Goal: Use online tool/utility

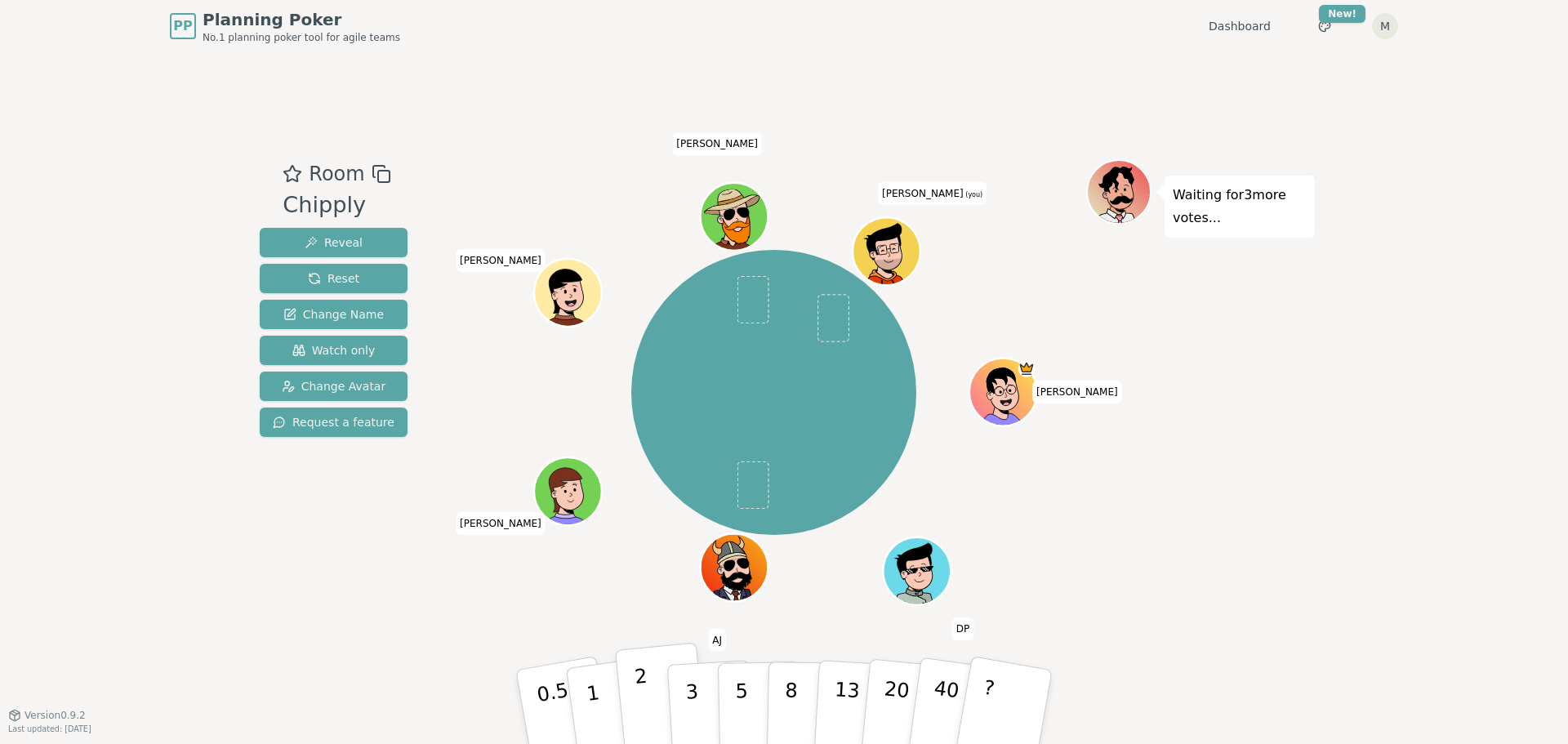
click at [653, 677] on button "2" at bounding box center [661, 708] width 93 height 130
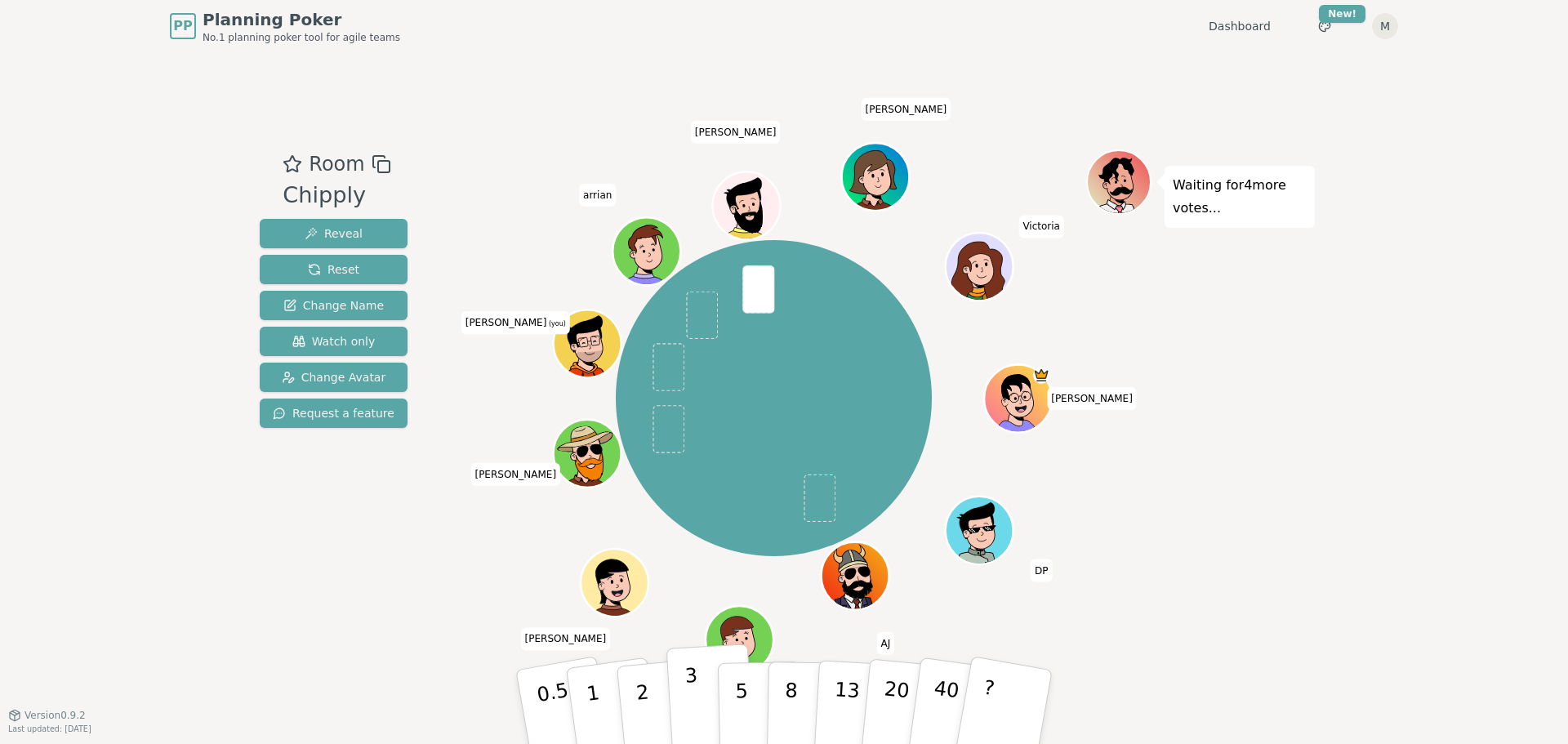
click at [692, 702] on p "3" at bounding box center [693, 709] width 18 height 89
click at [661, 693] on button "2" at bounding box center [661, 708] width 93 height 130
click at [735, 703] on button "5" at bounding box center [760, 707] width 84 height 125
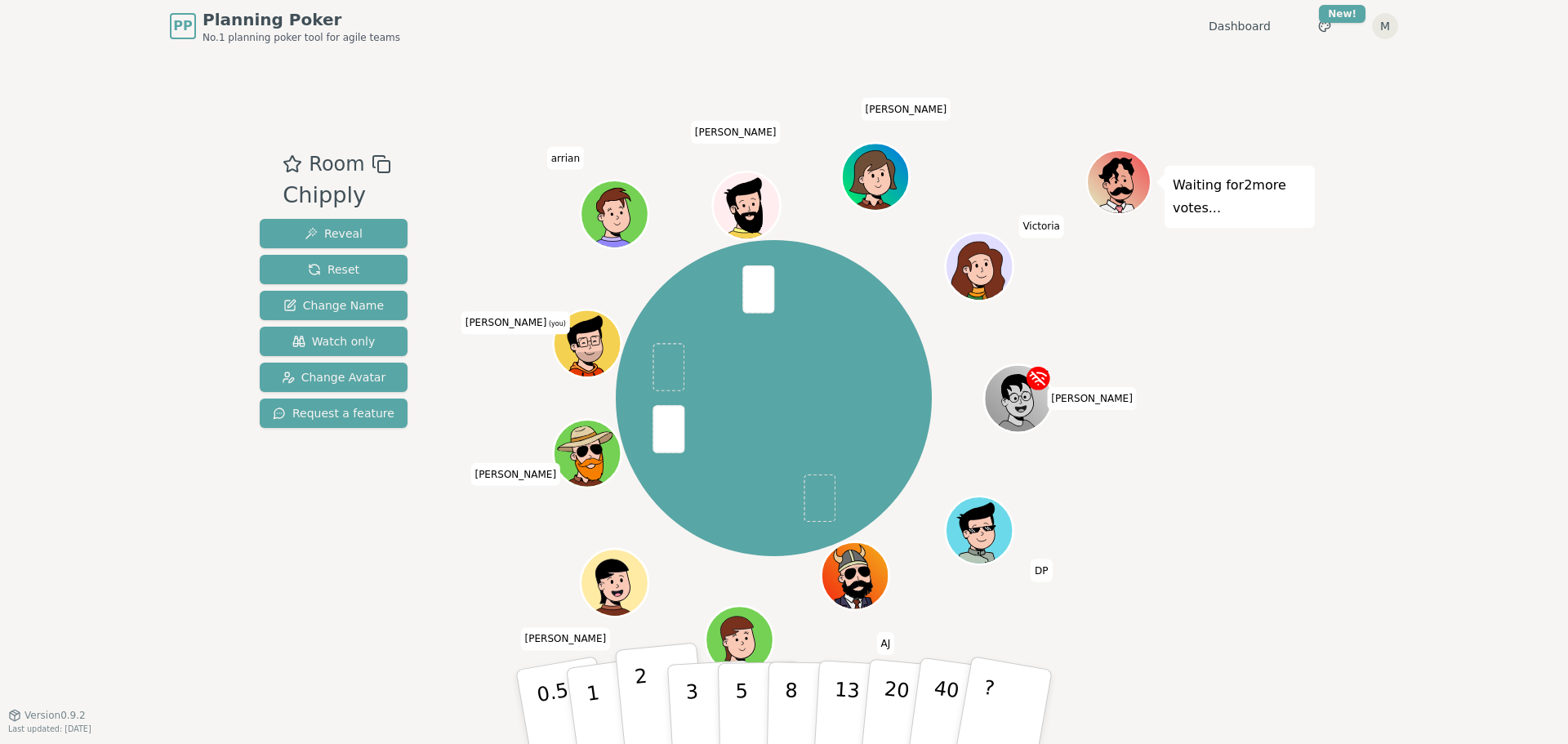
click at [648, 687] on button "2" at bounding box center [661, 708] width 93 height 130
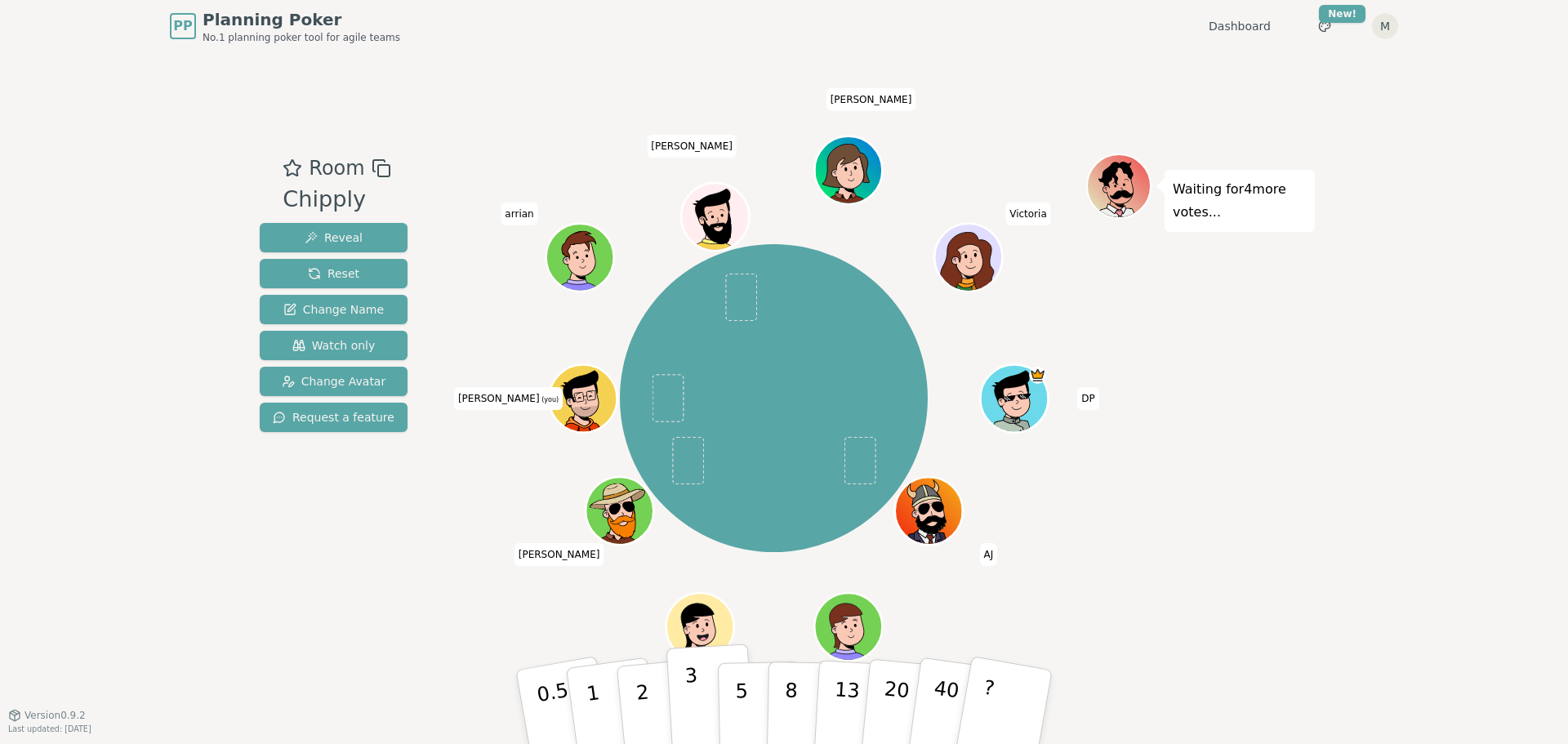
click at [695, 696] on p "3" at bounding box center [693, 709] width 18 height 89
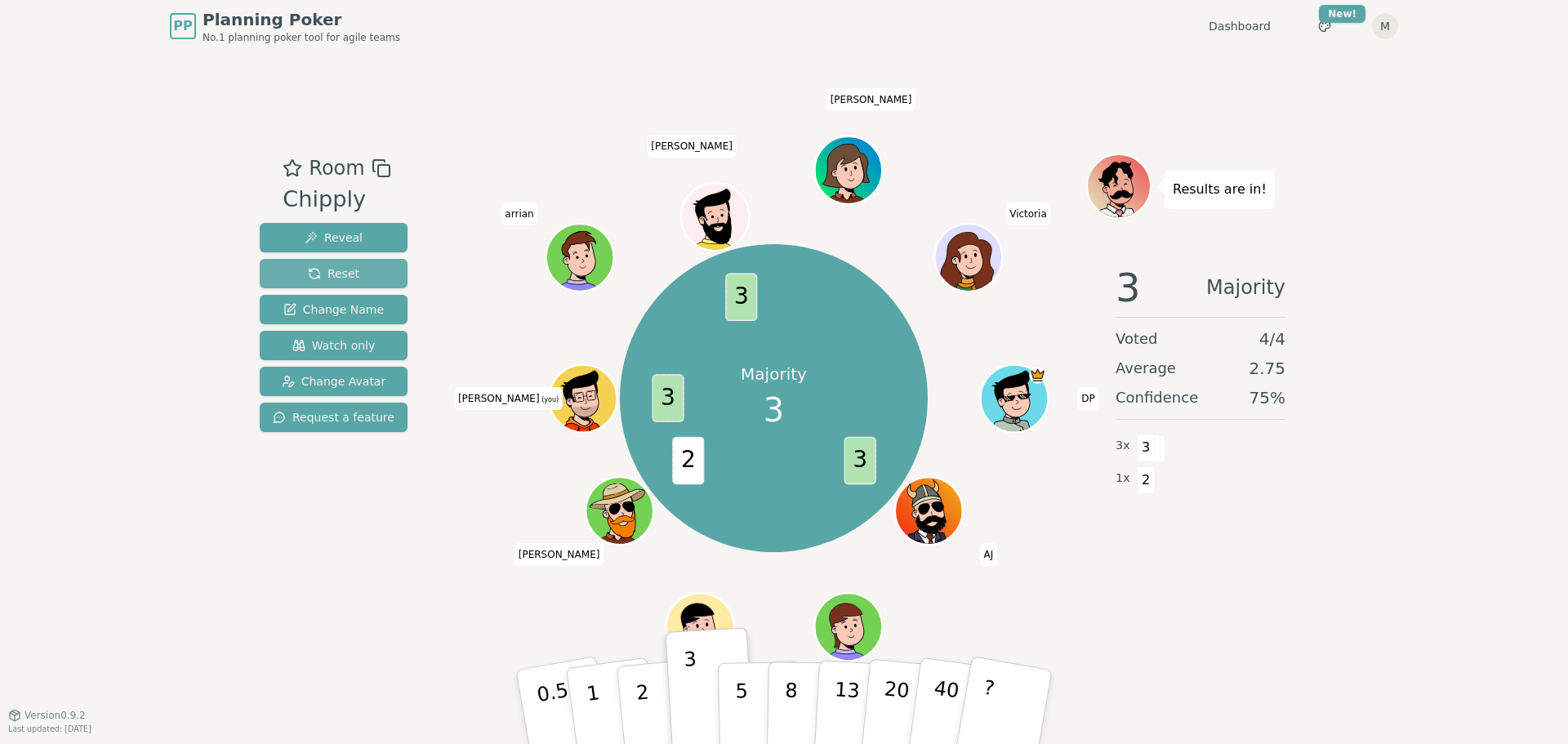
click at [319, 282] on button "Reset" at bounding box center [333, 273] width 148 height 29
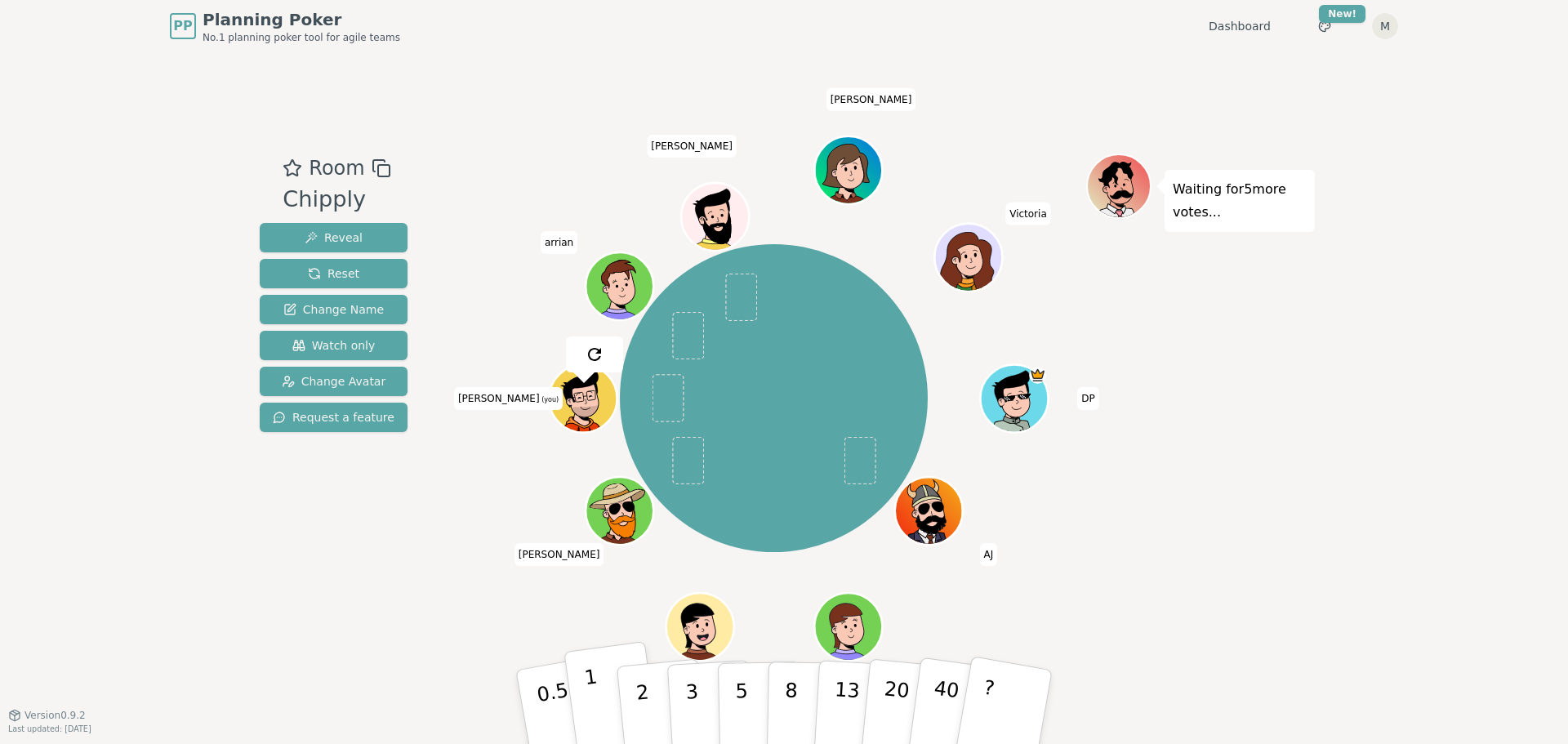
click at [589, 700] on p "1" at bounding box center [595, 709] width 25 height 89
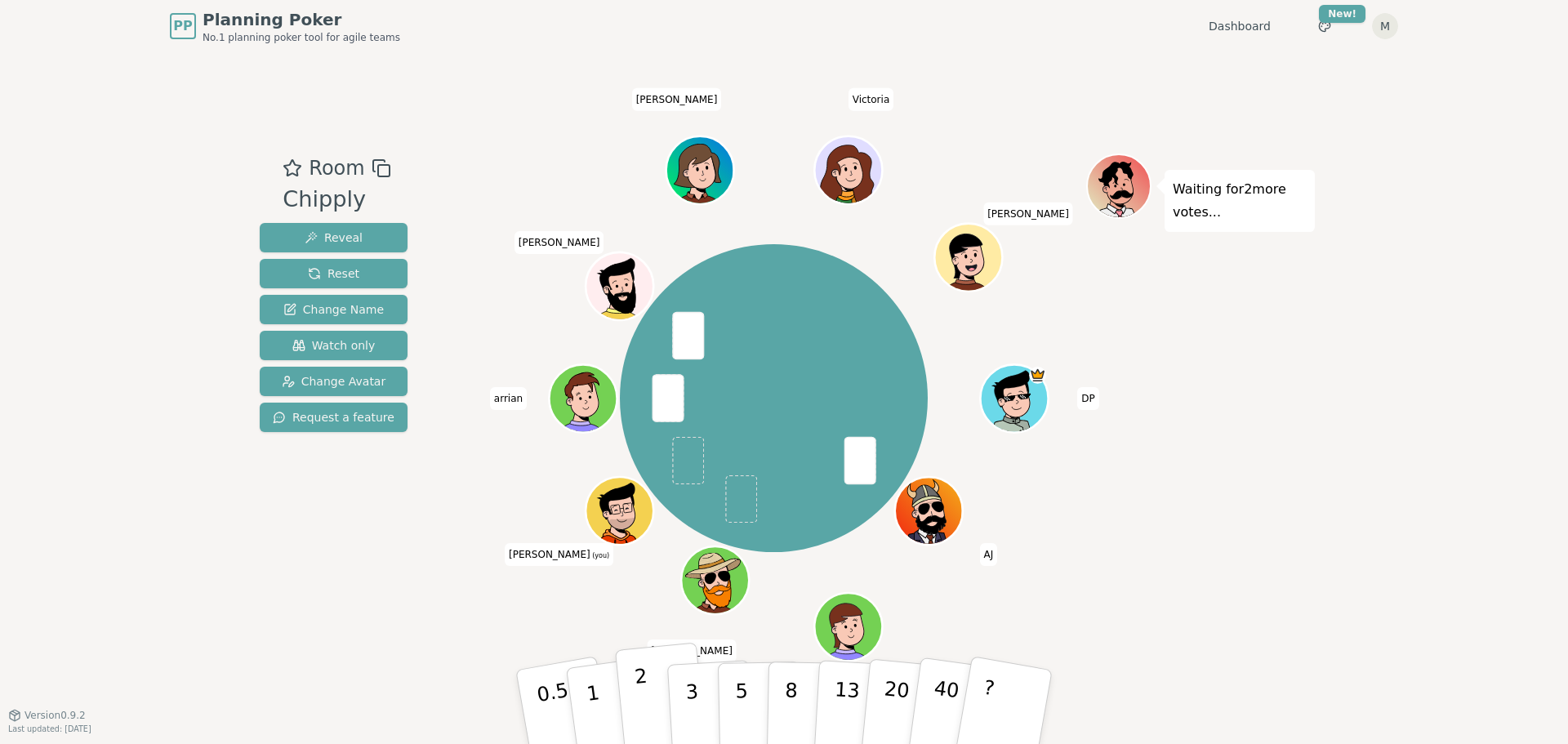
click at [642, 697] on p "2" at bounding box center [644, 709] width 21 height 89
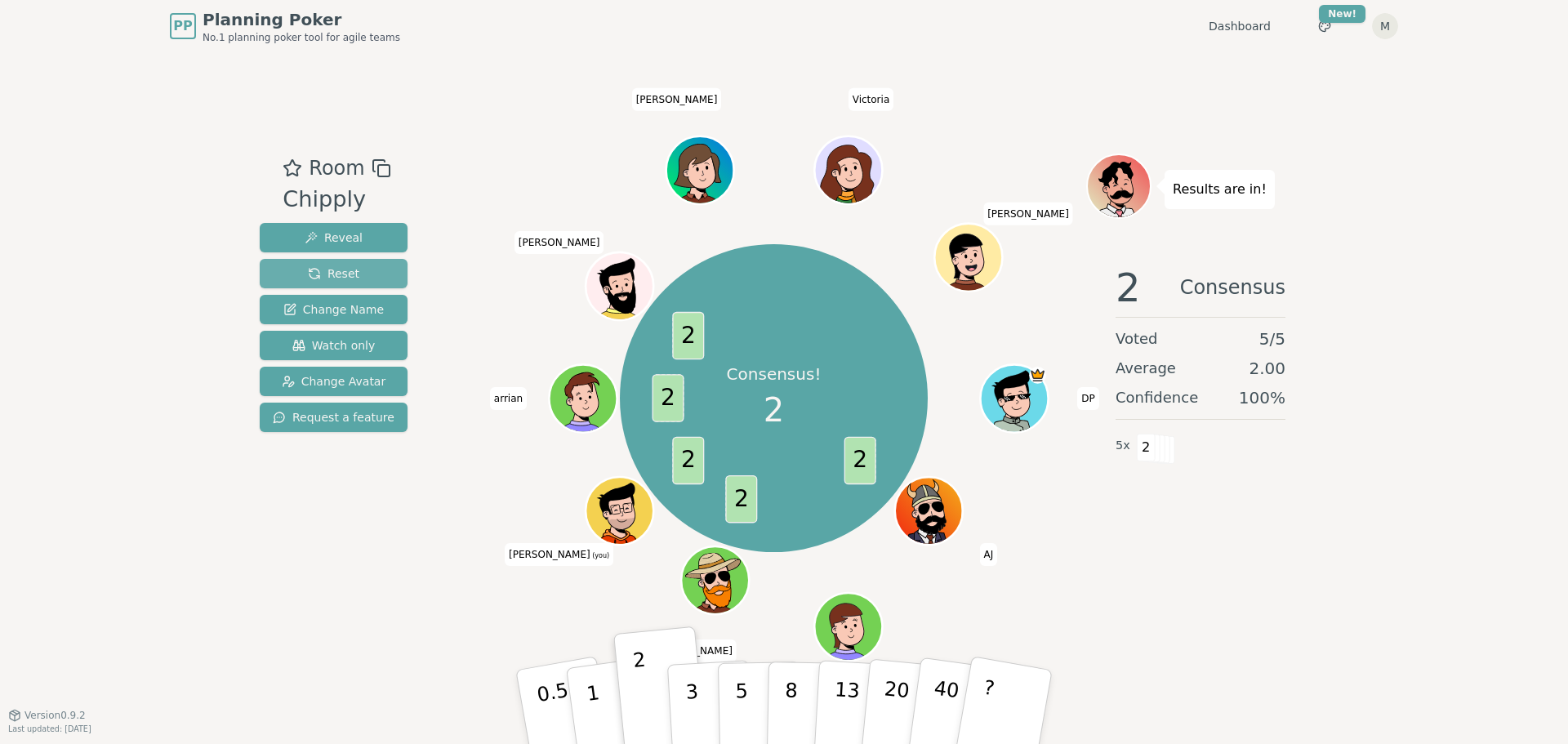
click at [351, 270] on span "Reset" at bounding box center [333, 273] width 51 height 16
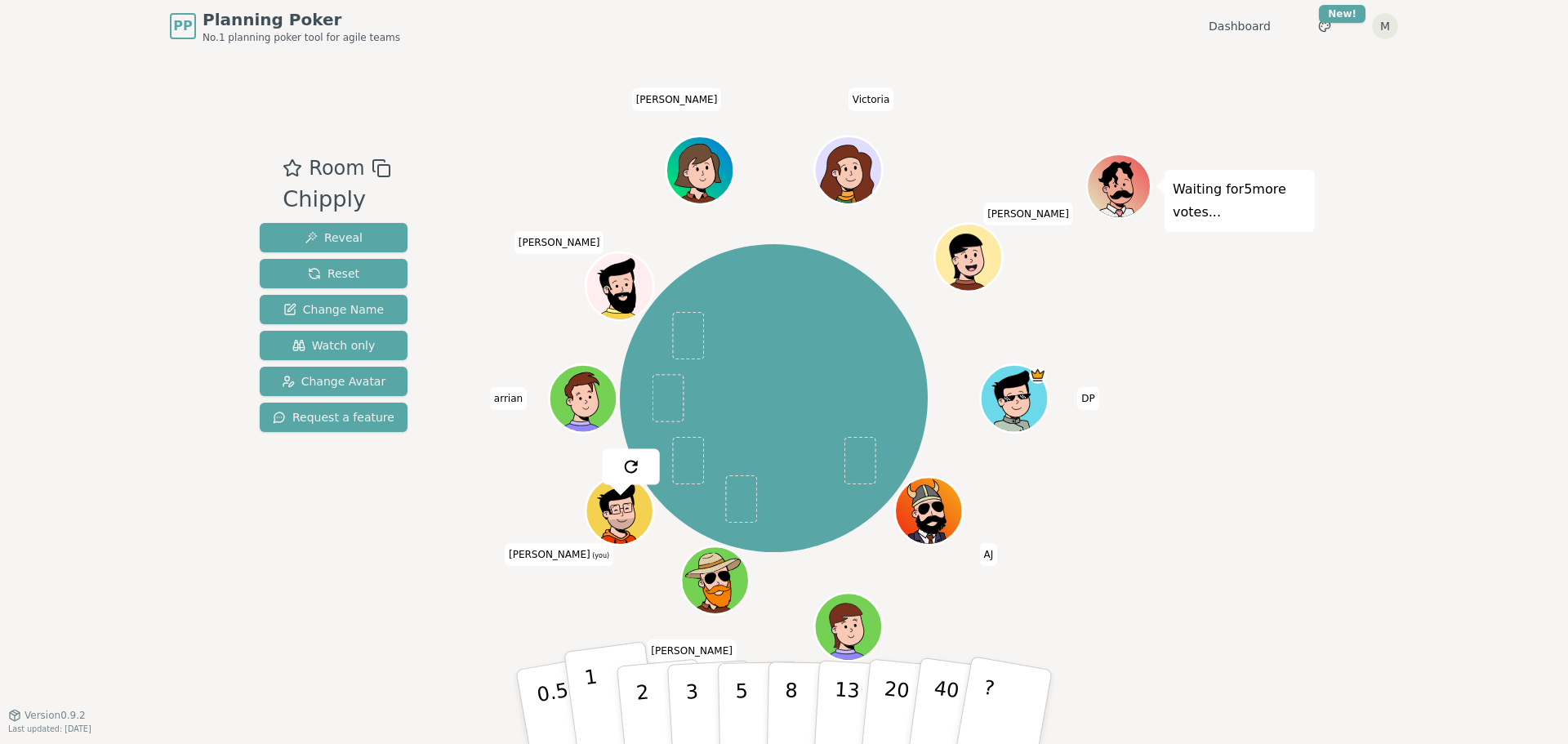
click at [595, 707] on p "1" at bounding box center [595, 709] width 25 height 89
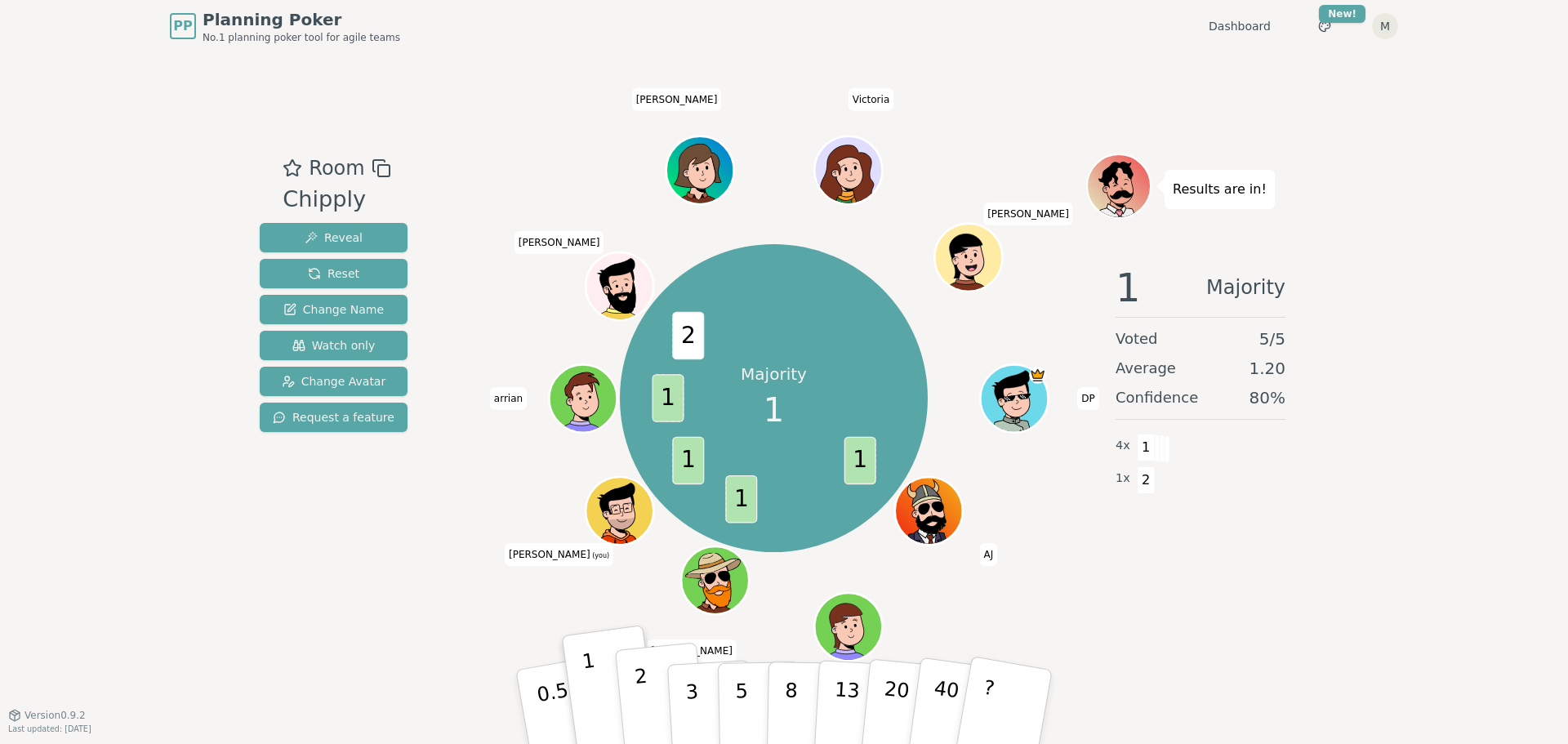
click at [636, 687] on p "2" at bounding box center [644, 709] width 21 height 89
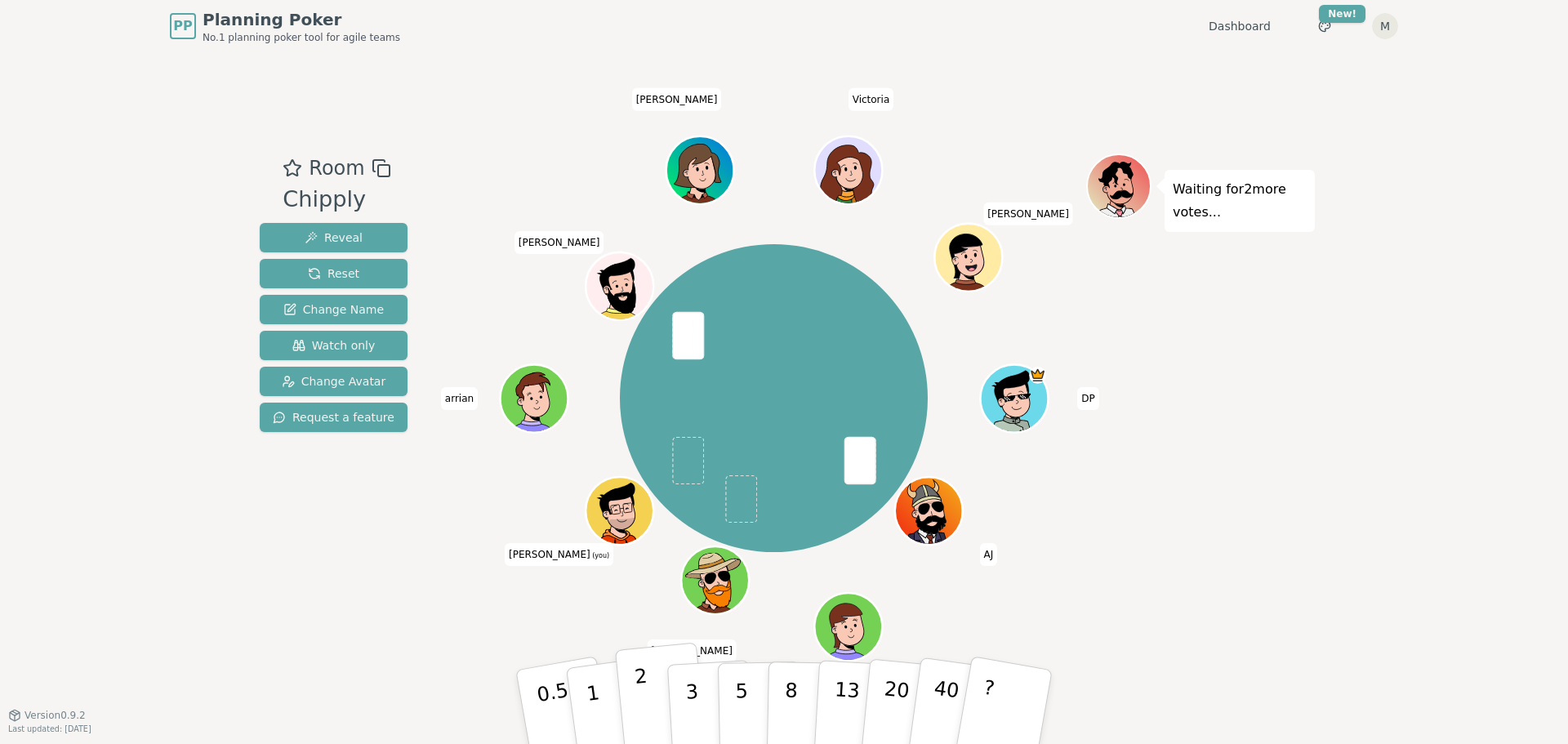
click at [655, 695] on button "2" at bounding box center [661, 708] width 93 height 130
click at [683, 705] on button "3" at bounding box center [710, 707] width 89 height 127
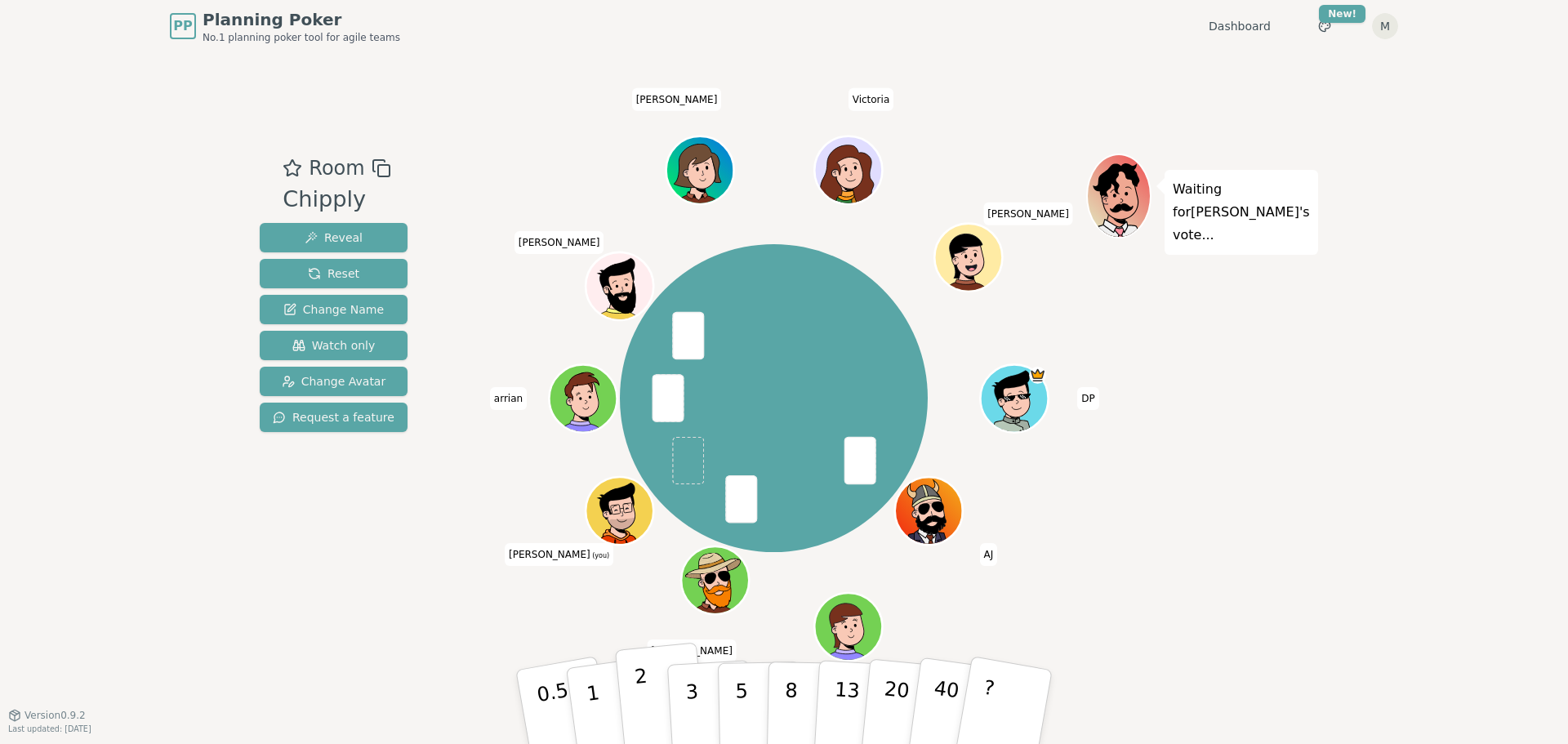
click at [641, 701] on p "2" at bounding box center [644, 709] width 21 height 89
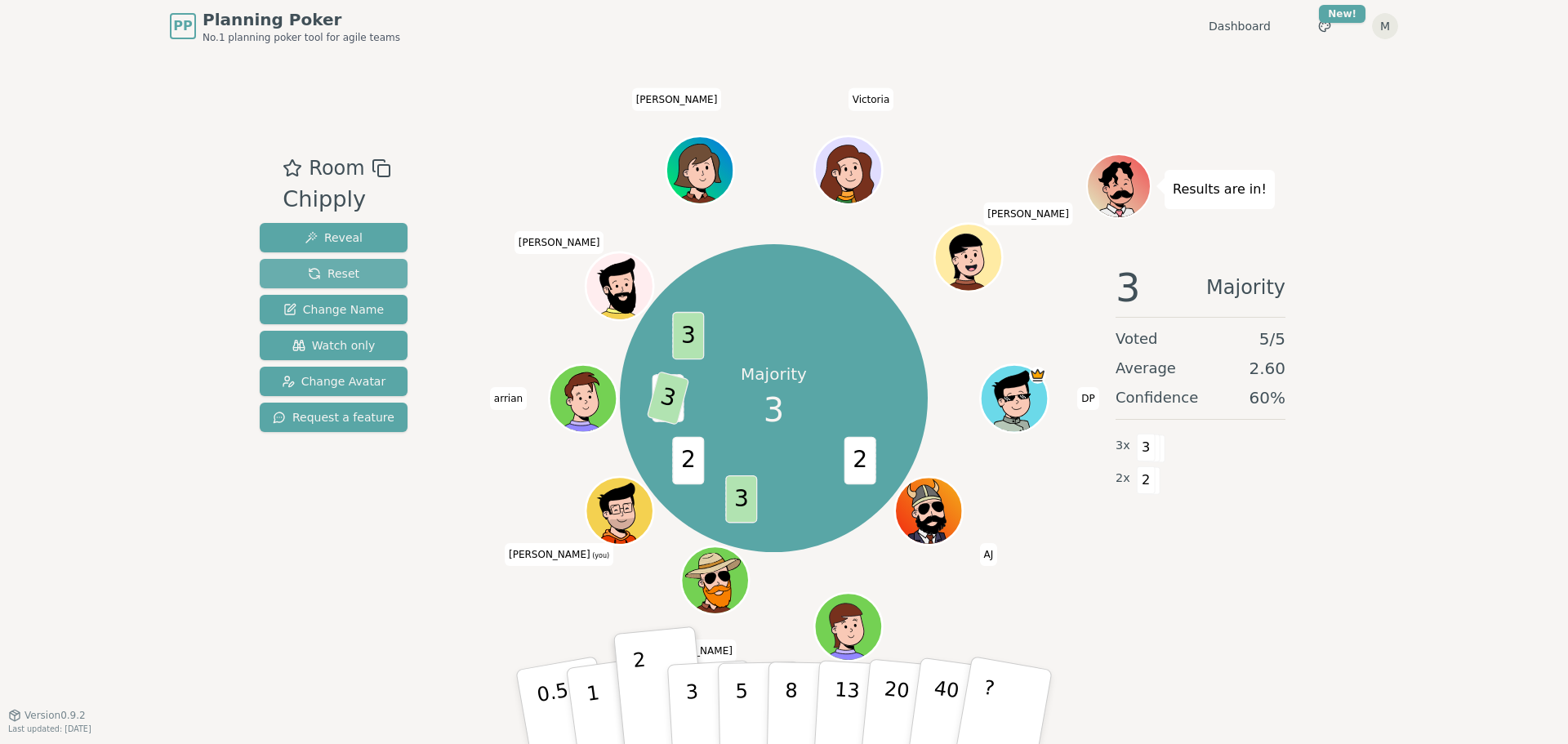
click at [362, 271] on button "Reset" at bounding box center [333, 273] width 148 height 29
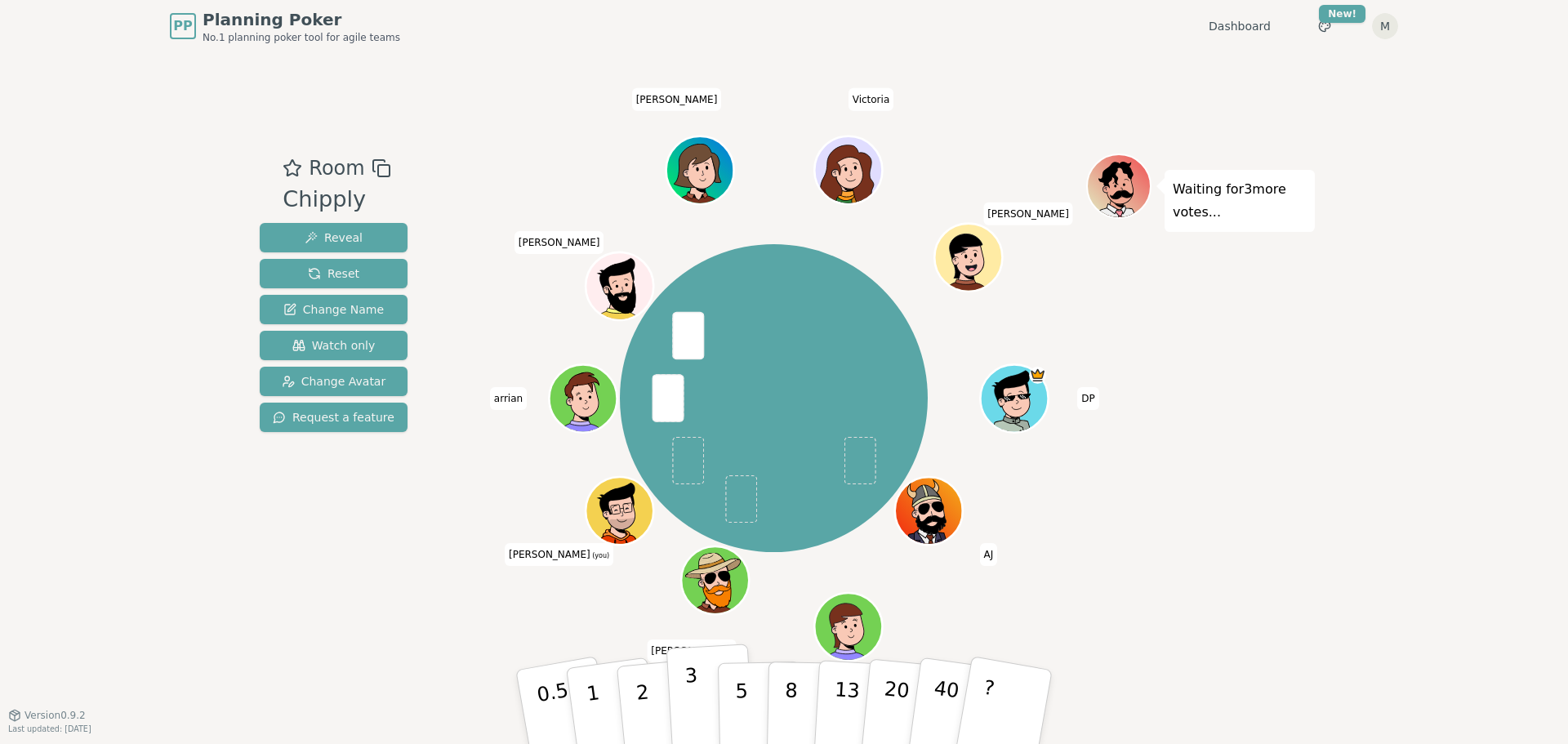
drag, startPoint x: 696, startPoint y: 683, endPoint x: 698, endPoint y: 691, distance: 8.2
click at [698, 689] on button "3" at bounding box center [710, 707] width 89 height 127
click at [697, 697] on button "3" at bounding box center [710, 707] width 89 height 127
click at [697, 717] on p "3" at bounding box center [693, 709] width 18 height 89
click at [352, 265] on button "Reset" at bounding box center [333, 273] width 148 height 29
